Goal: Obtain resource: Download file/media

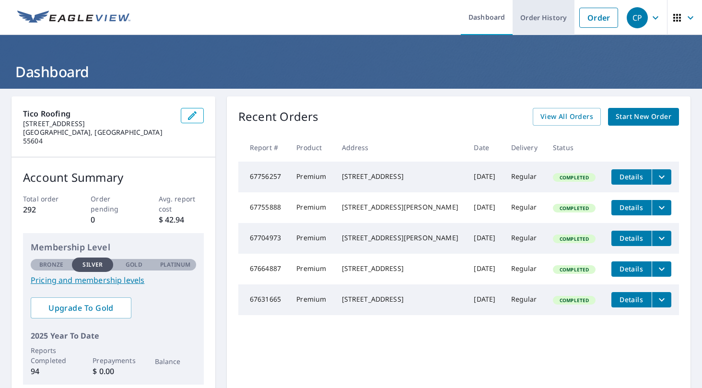
click at [538, 20] on link "Order History" at bounding box center [544, 17] width 62 height 35
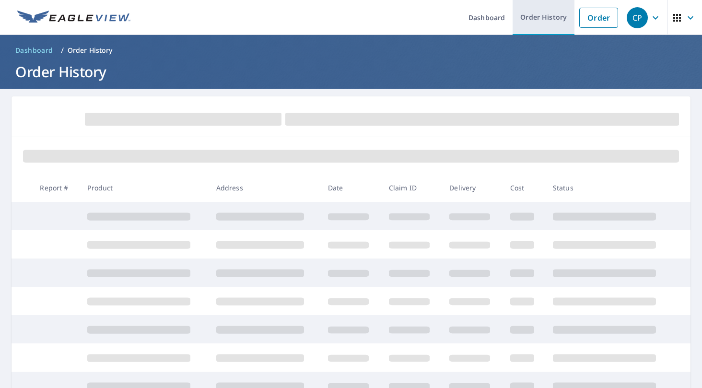
click at [545, 15] on link "Order History" at bounding box center [544, 17] width 62 height 35
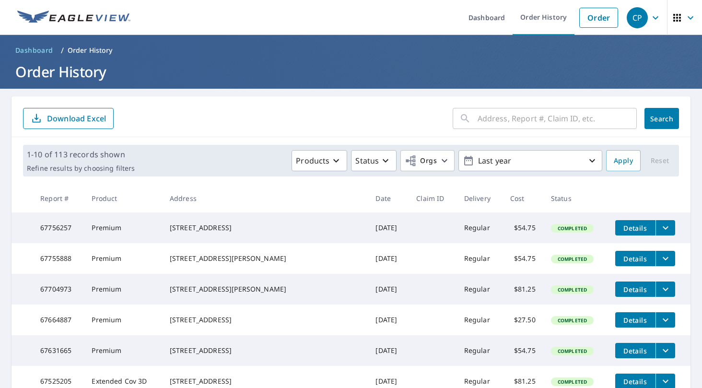
click at [486, 125] on input "text" at bounding box center [557, 118] width 159 height 27
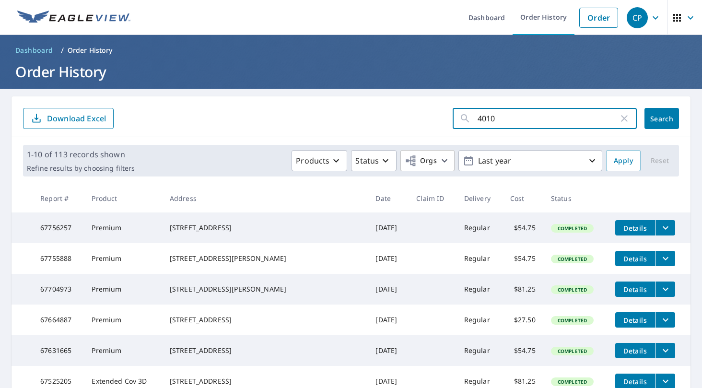
type input "4010"
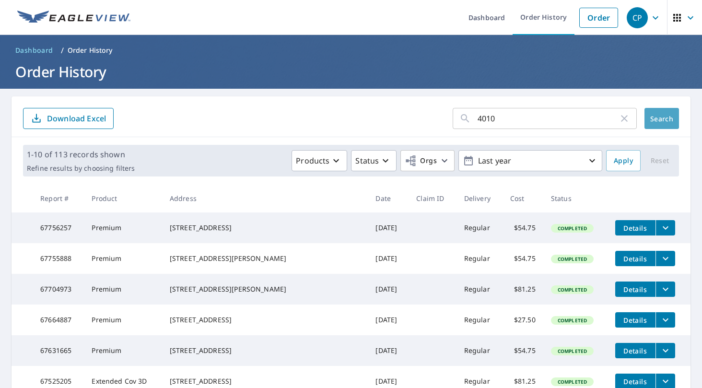
click at [667, 123] on span "Search" at bounding box center [662, 118] width 19 height 9
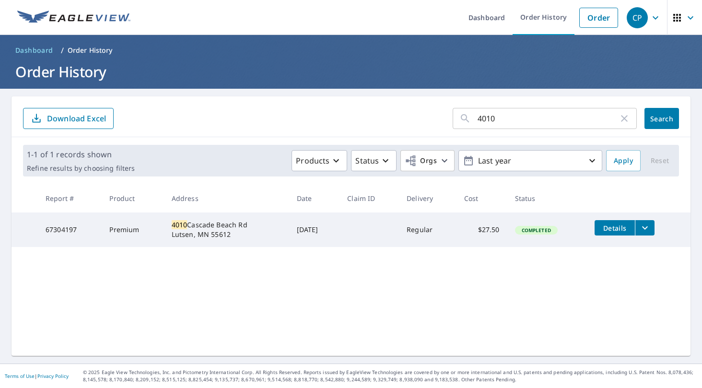
click at [645, 222] on icon "filesDropdownBtn-67304197" at bounding box center [646, 228] width 12 height 12
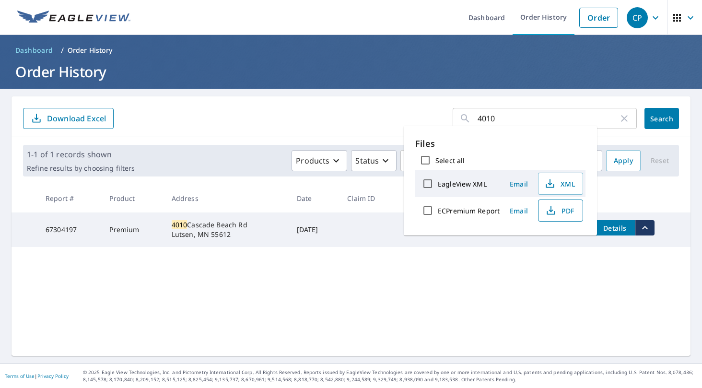
click at [577, 214] on button "PDF" at bounding box center [560, 211] width 45 height 22
